Goal: Information Seeking & Learning: Check status

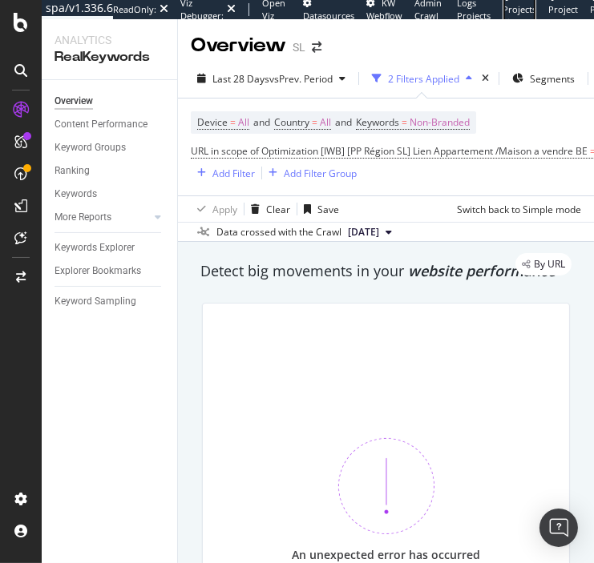
click at [516, 12] on span "Projects List" at bounding box center [519, 15] width 34 height 25
click at [552, 10] on span "Project Page" at bounding box center [563, 15] width 30 height 25
